Goal: Task Accomplishment & Management: Manage account settings

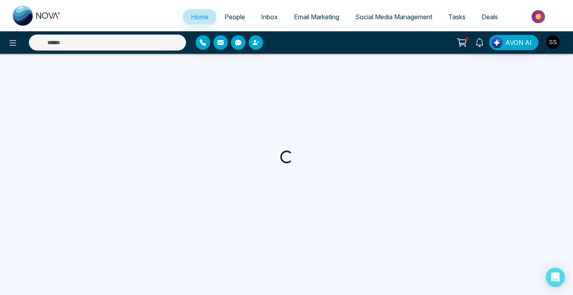
select select "*"
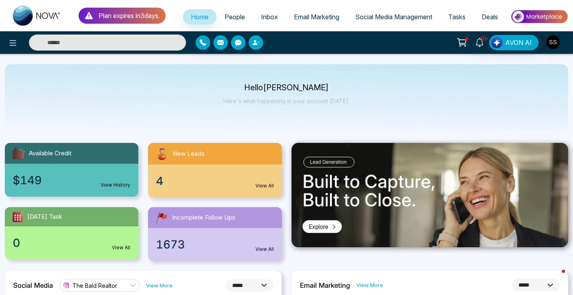
click at [235, 18] on span "People" at bounding box center [234, 17] width 20 height 8
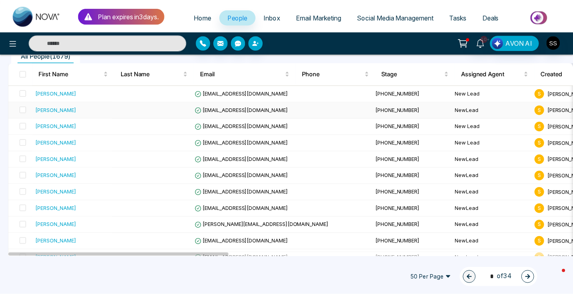
scroll to position [83, 0]
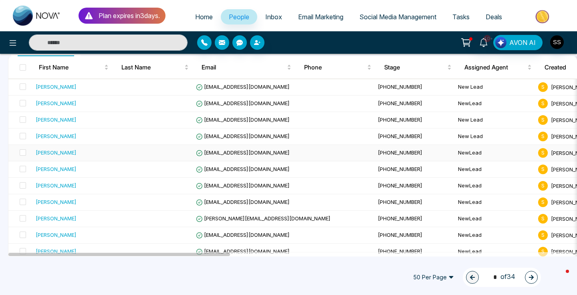
click at [106, 154] on div "[PERSON_NAME]" at bounding box center [73, 152] width 74 height 8
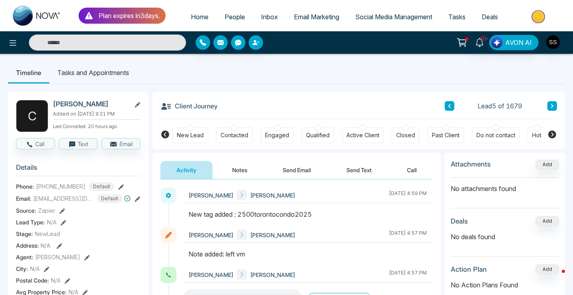
click at [554, 105] on button at bounding box center [552, 106] width 10 height 10
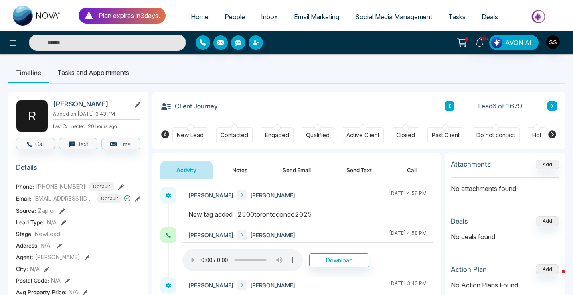
click at [555, 105] on button at bounding box center [552, 106] width 10 height 10
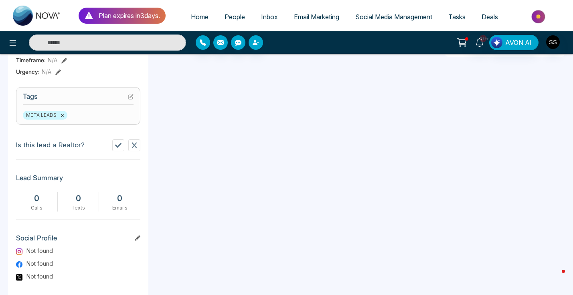
scroll to position [287, 0]
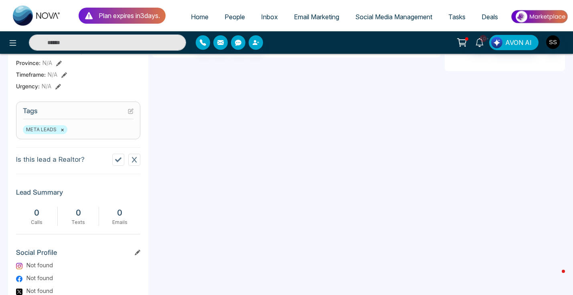
click at [85, 127] on section "Tags META LEADS ×" at bounding box center [78, 120] width 124 height 38
click at [129, 114] on icon at bounding box center [131, 111] width 6 height 6
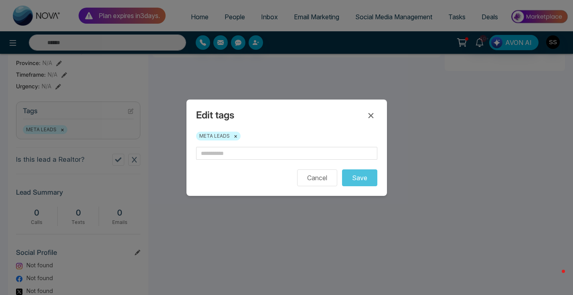
click at [243, 161] on form "Cancel Save" at bounding box center [286, 166] width 181 height 39
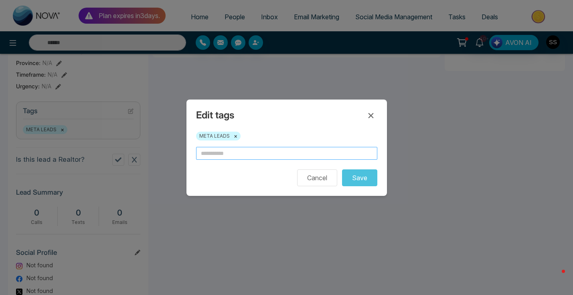
click at [243, 155] on input "text" at bounding box center [286, 153] width 181 height 13
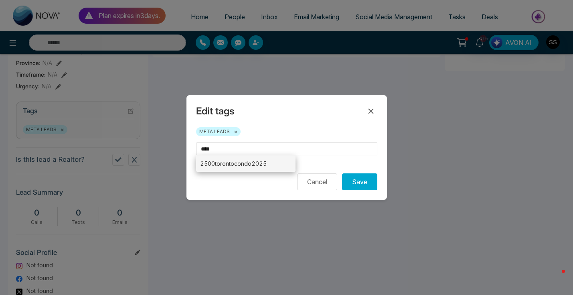
click at [275, 163] on li "2500torontocondo2025" at bounding box center [246, 163] width 100 height 16
type input "**********"
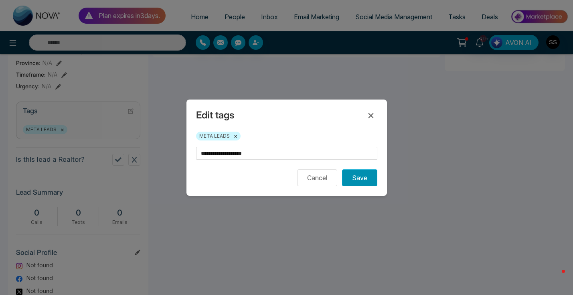
click at [359, 180] on button "Save" at bounding box center [359, 177] width 35 height 17
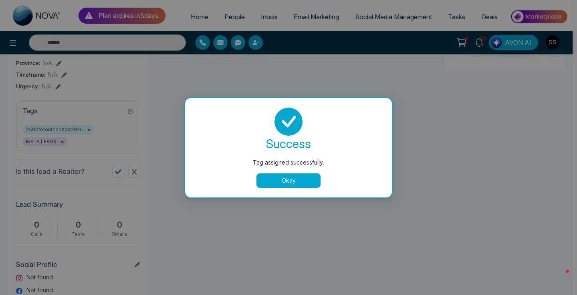
click at [300, 180] on button "Okay" at bounding box center [288, 180] width 64 height 14
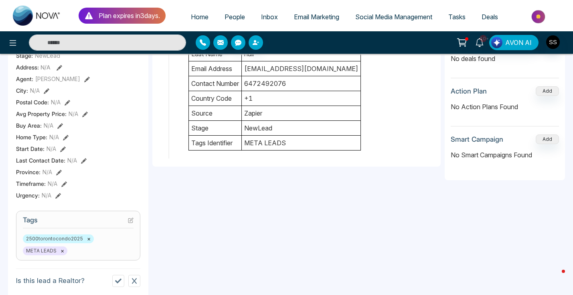
scroll to position [0, 0]
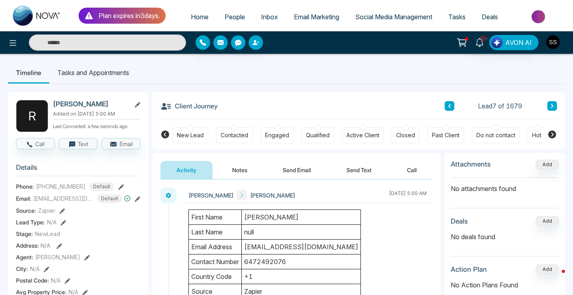
click at [190, 126] on div at bounding box center [190, 127] width 7 height 7
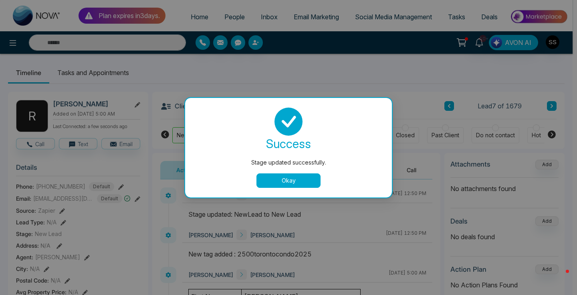
click at [284, 192] on div "success Stage updated successfully. Okay" at bounding box center [288, 147] width 207 height 99
click at [290, 184] on button "Okay" at bounding box center [288, 180] width 64 height 14
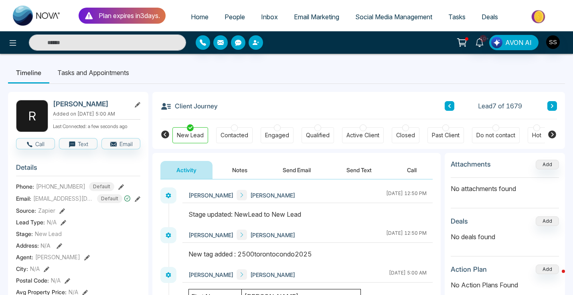
click at [552, 107] on icon at bounding box center [552, 105] width 4 height 5
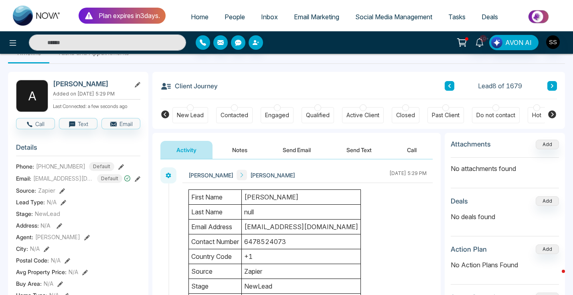
scroll to position [32, 0]
